Goal: Task Accomplishment & Management: Manage account settings

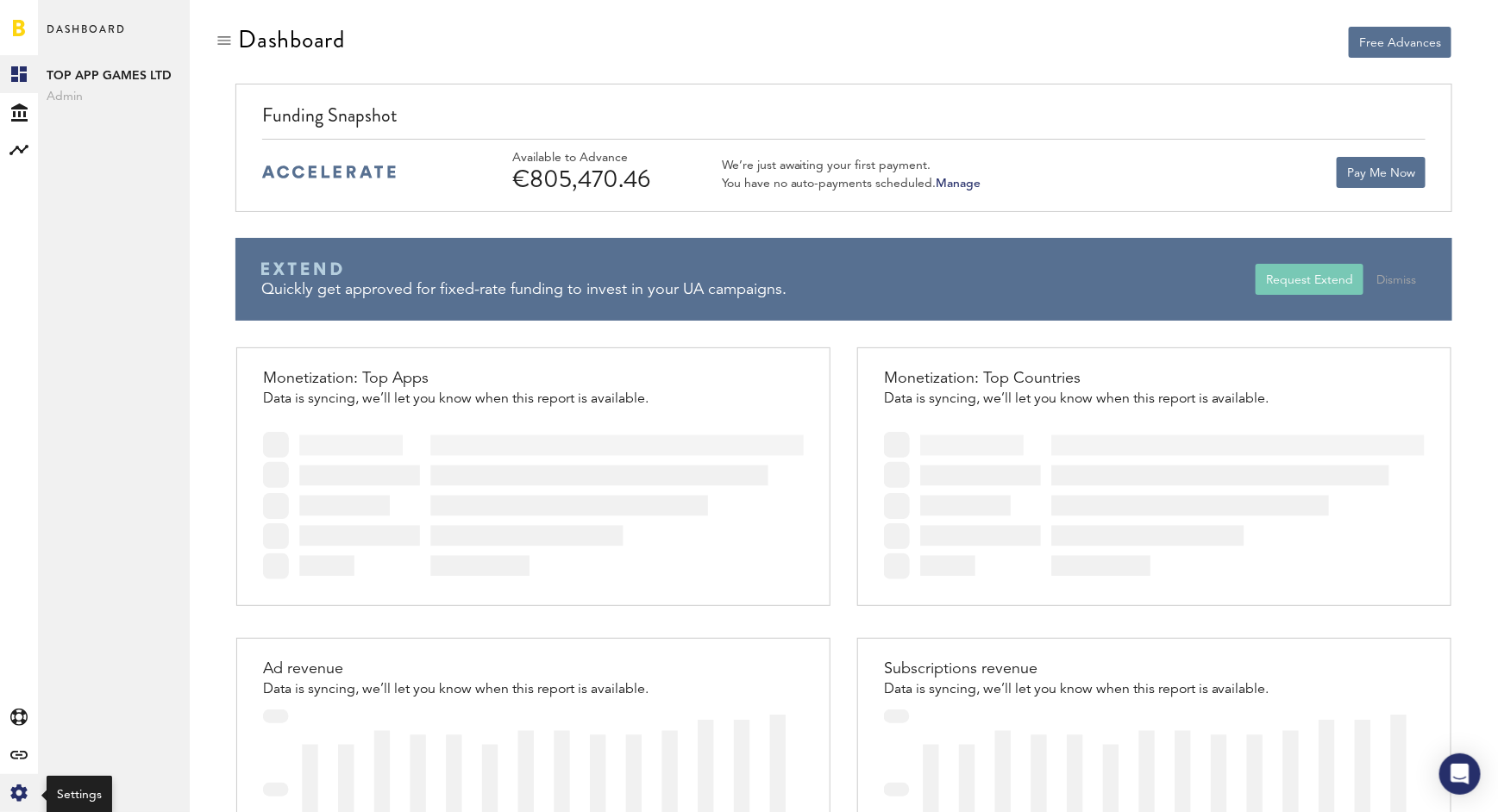
click at [23, 794] on icon at bounding box center [18, 793] width 16 height 17
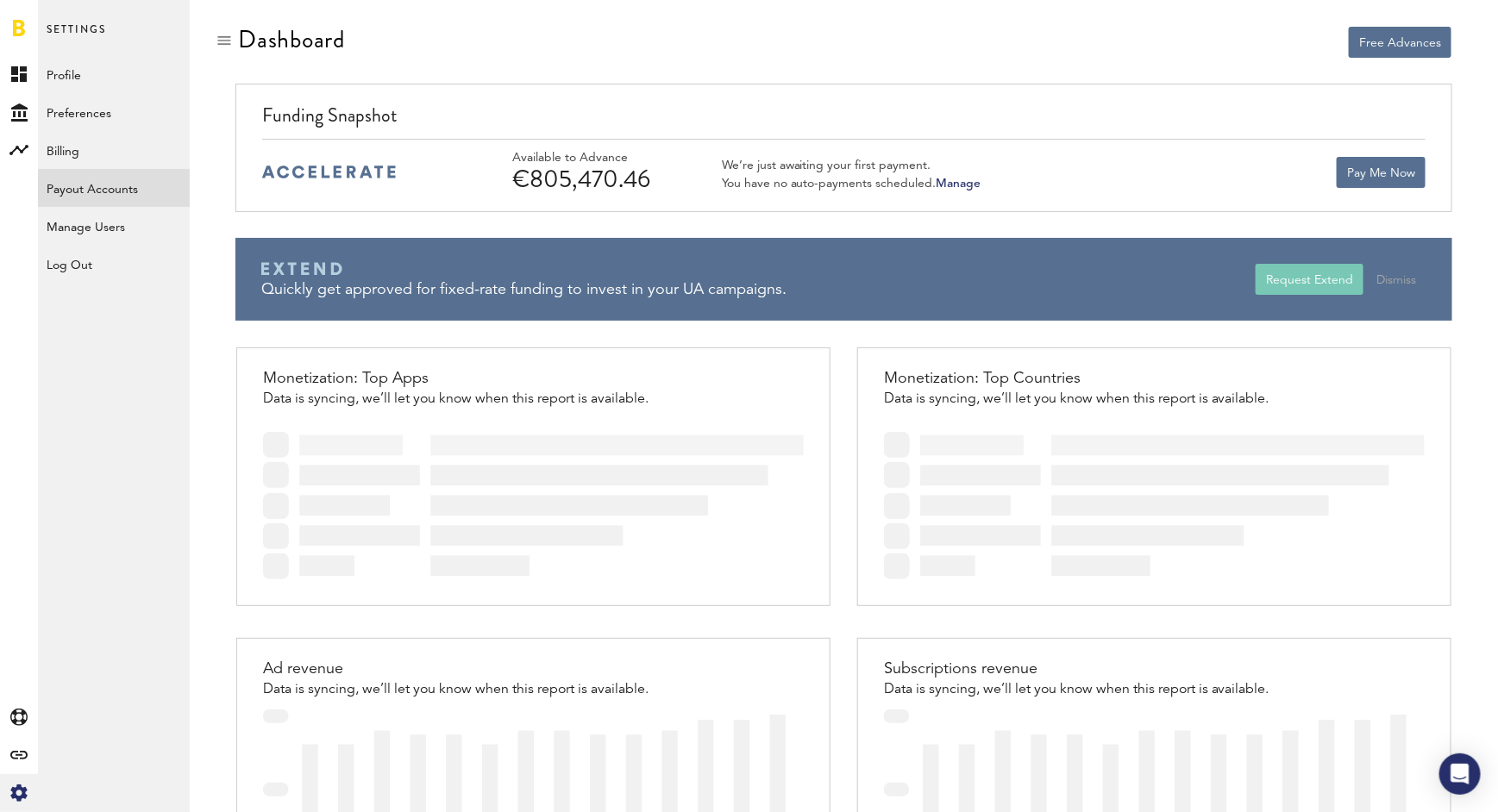
click at [115, 192] on link "Payout Accounts" at bounding box center [114, 188] width 152 height 38
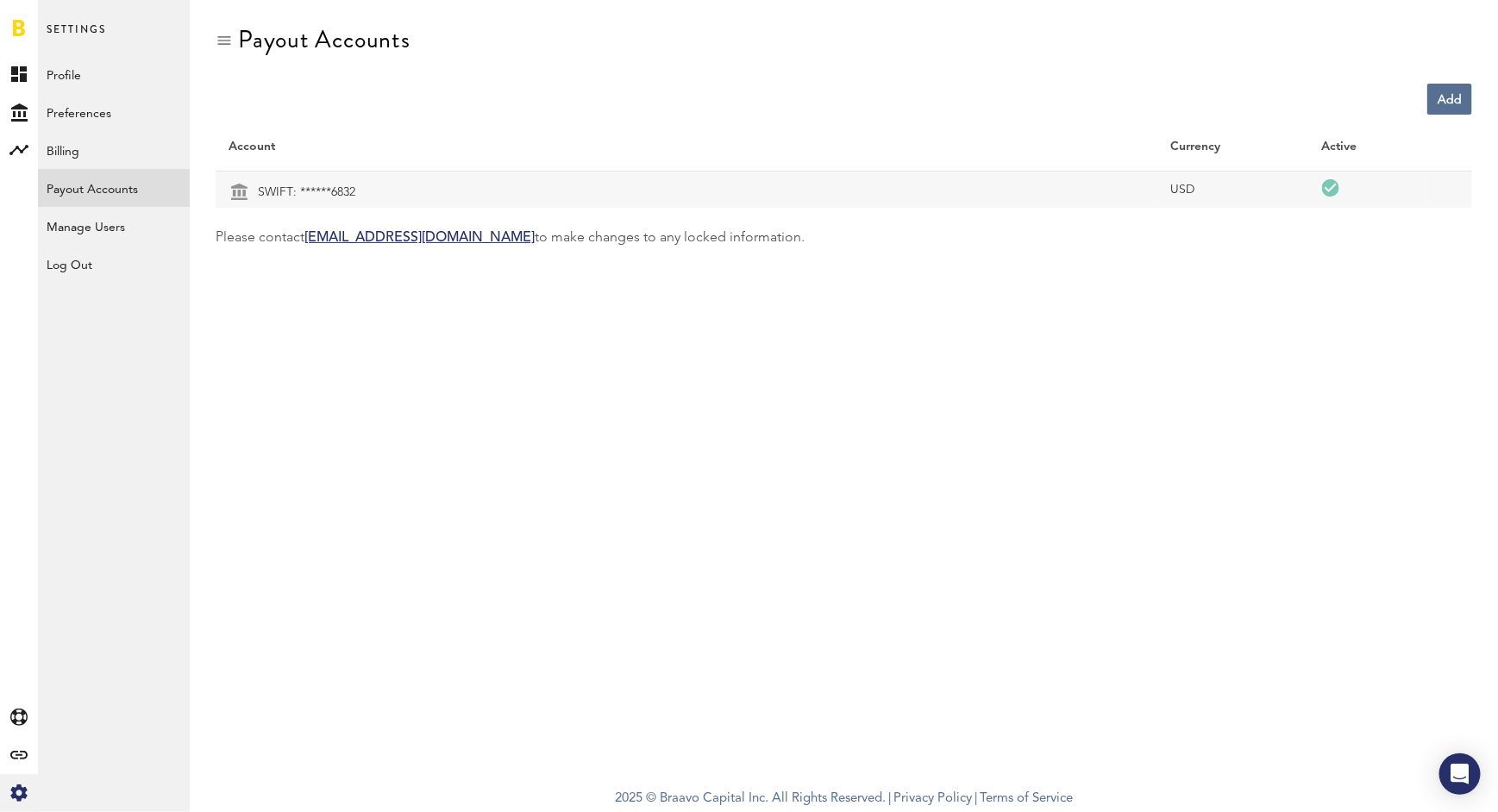
drag, startPoint x: 240, startPoint y: 39, endPoint x: 478, endPoint y: 40, distance: 238.0
click at [477, 40] on div "Payout Accounts" at bounding box center [844, 54] width 1257 height 57
copy div "Payout Accounts"
click at [1441, 97] on link "Add" at bounding box center [1450, 99] width 45 height 31
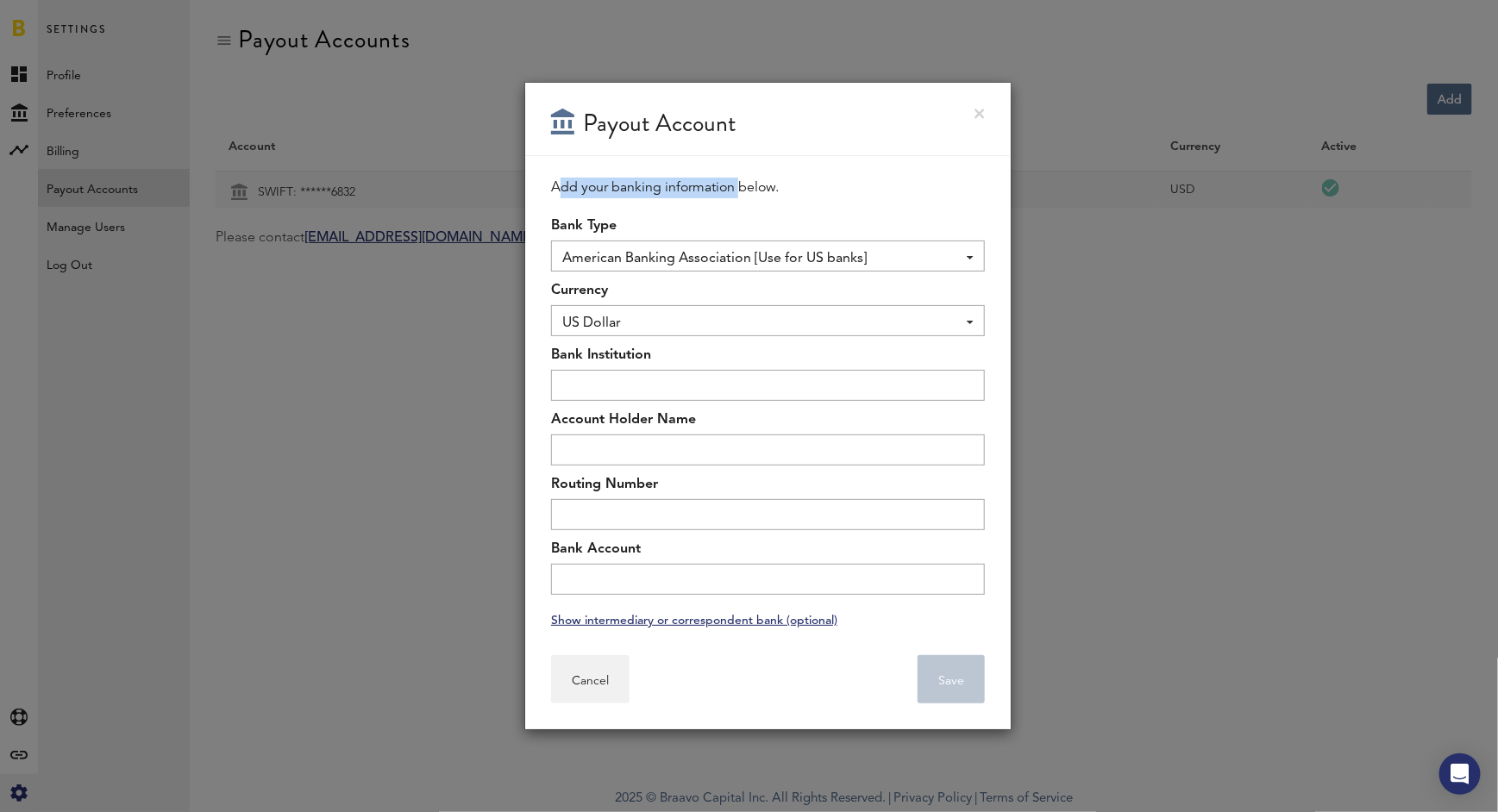
drag, startPoint x: 551, startPoint y: 188, endPoint x: 734, endPoint y: 194, distance: 183.1
click at [734, 194] on div "Add your banking information below." at bounding box center [768, 188] width 433 height 21
copy div "Add your banking information"
click at [981, 110] on link at bounding box center [979, 113] width 10 height 10
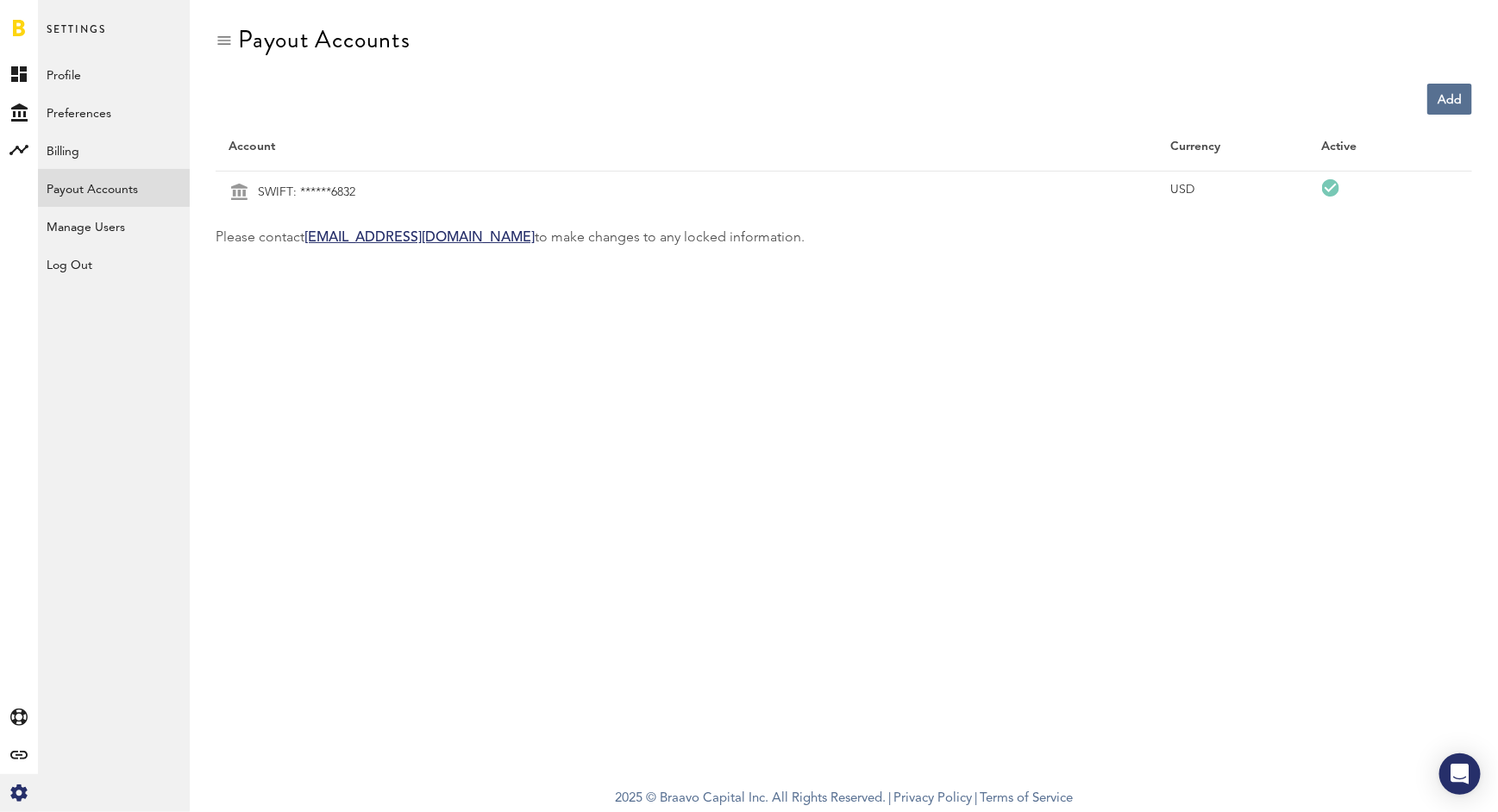
click at [1292, 193] on td "USD" at bounding box center [1234, 189] width 151 height 37
click at [1107, 185] on td "SWIFT : ******6832" at bounding box center [687, 192] width 943 height 31
